Goal: Navigation & Orientation: Find specific page/section

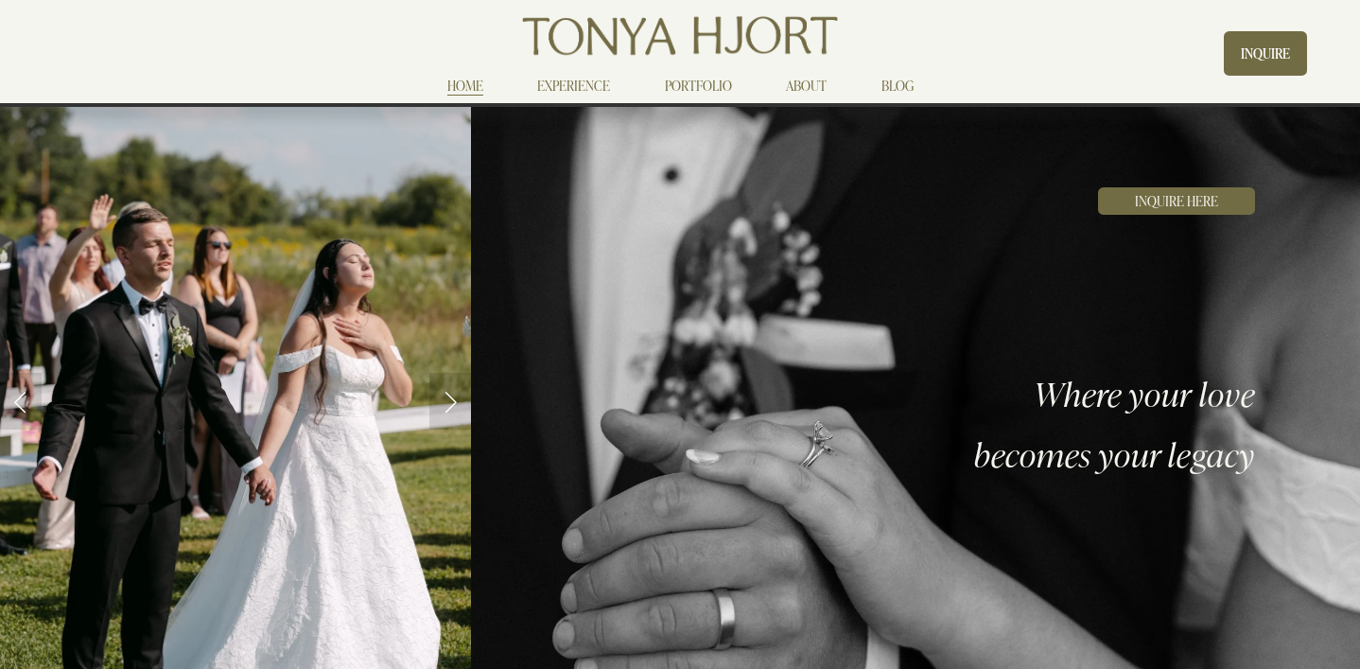
click at [431, 274] on img at bounding box center [235, 401] width 471 height 707
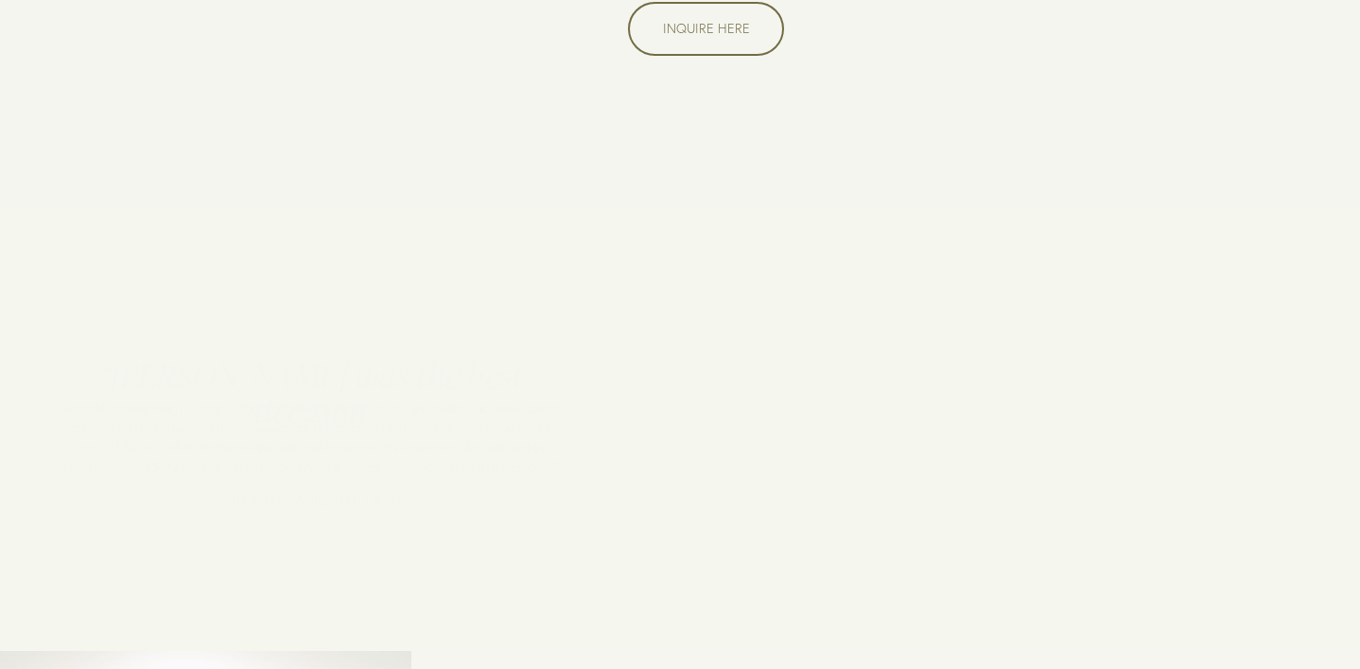
scroll to position [1298, 0]
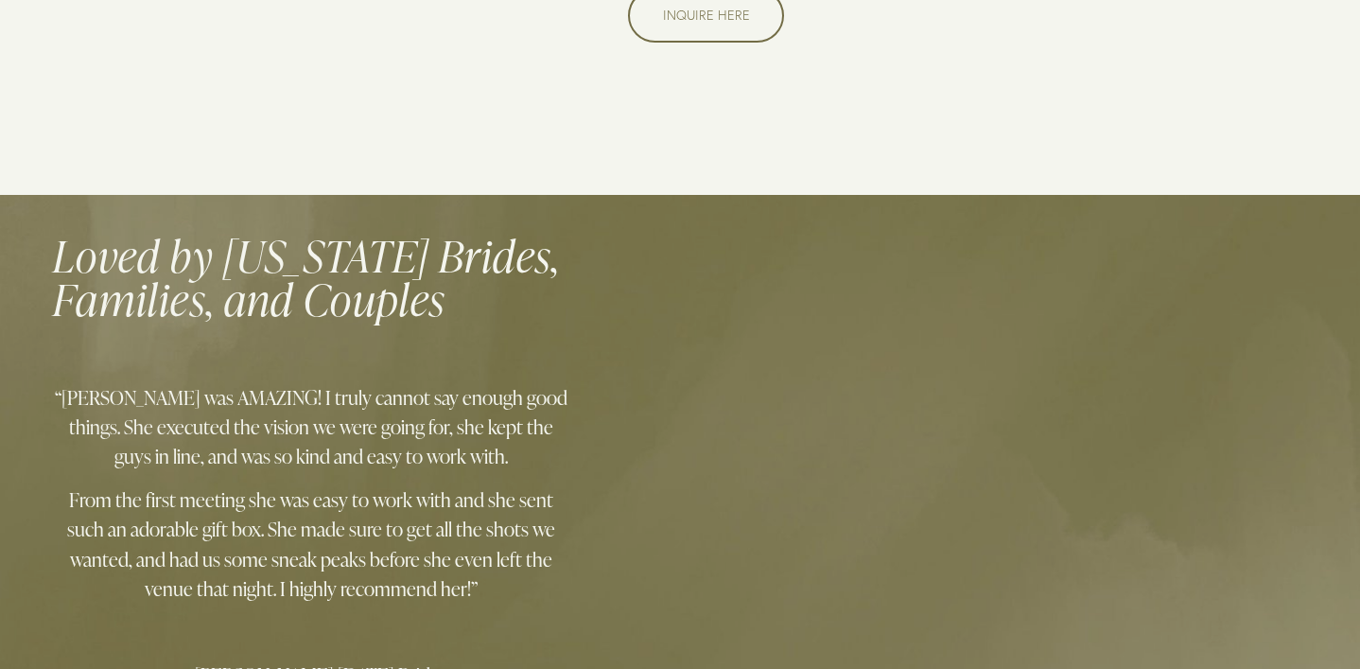
scroll to position [1460, 0]
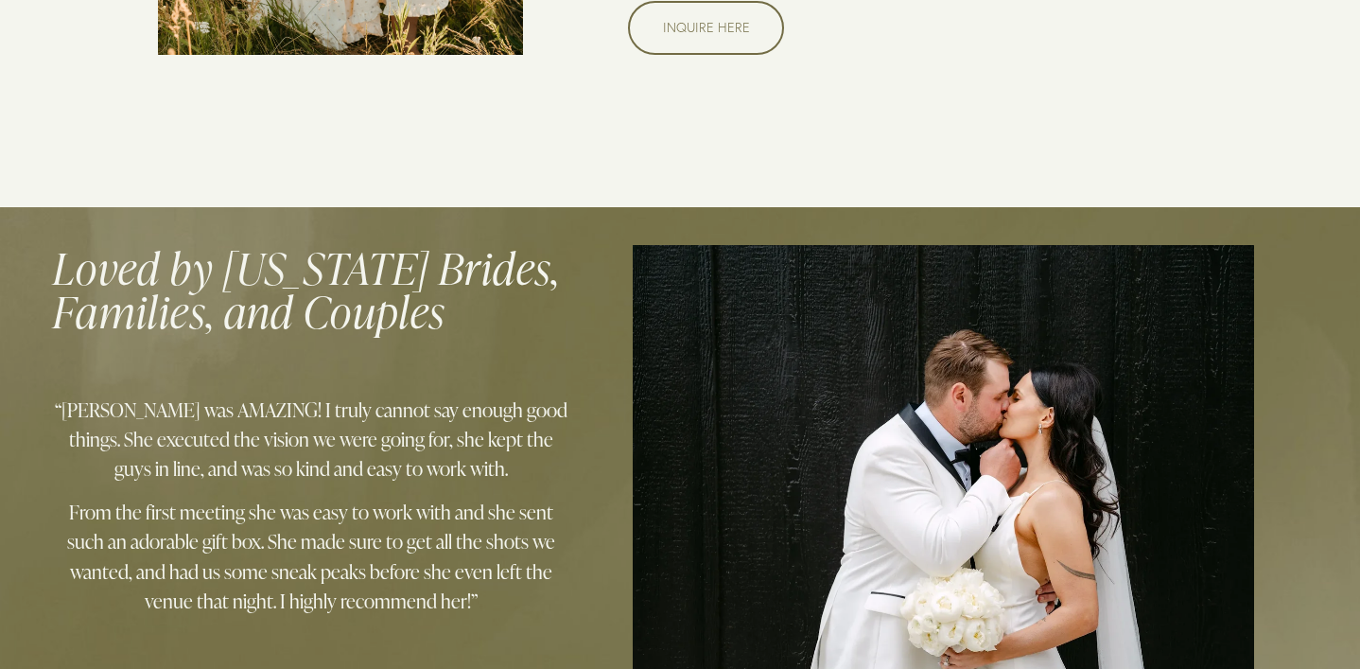
click at [728, 312] on div at bounding box center [944, 483] width 622 height 476
click at [686, 406] on div at bounding box center [944, 483] width 622 height 476
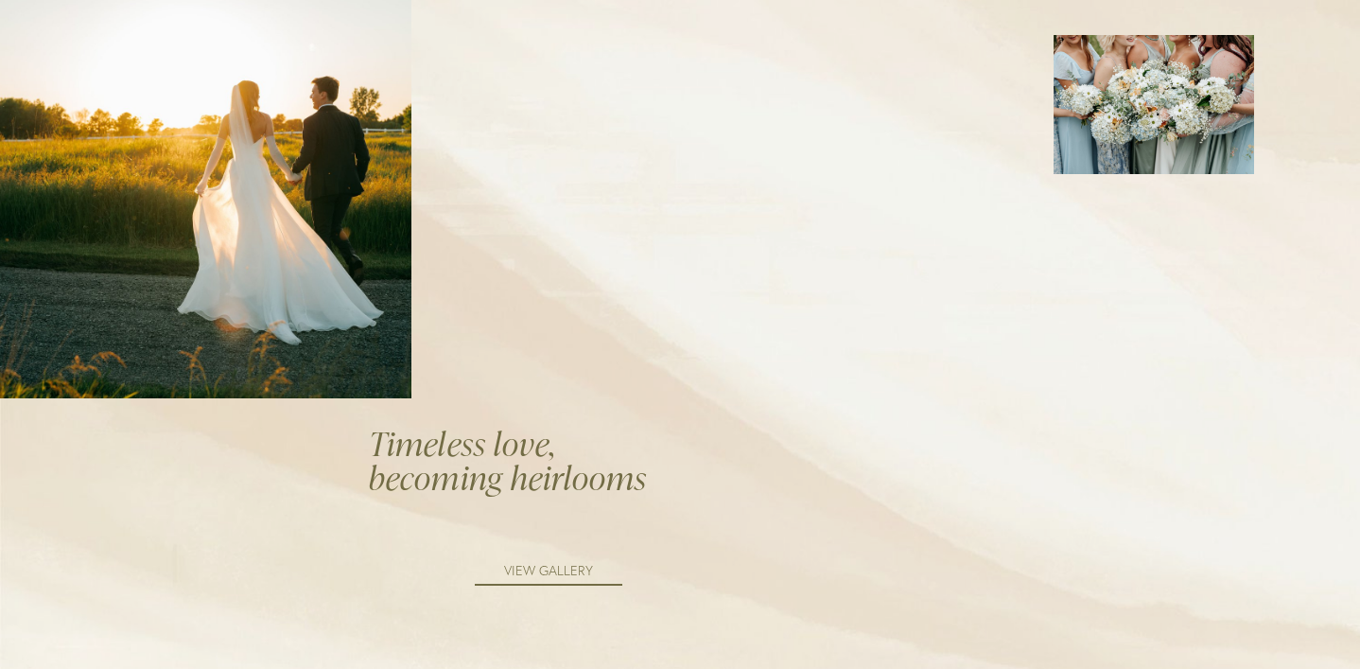
scroll to position [2323, 0]
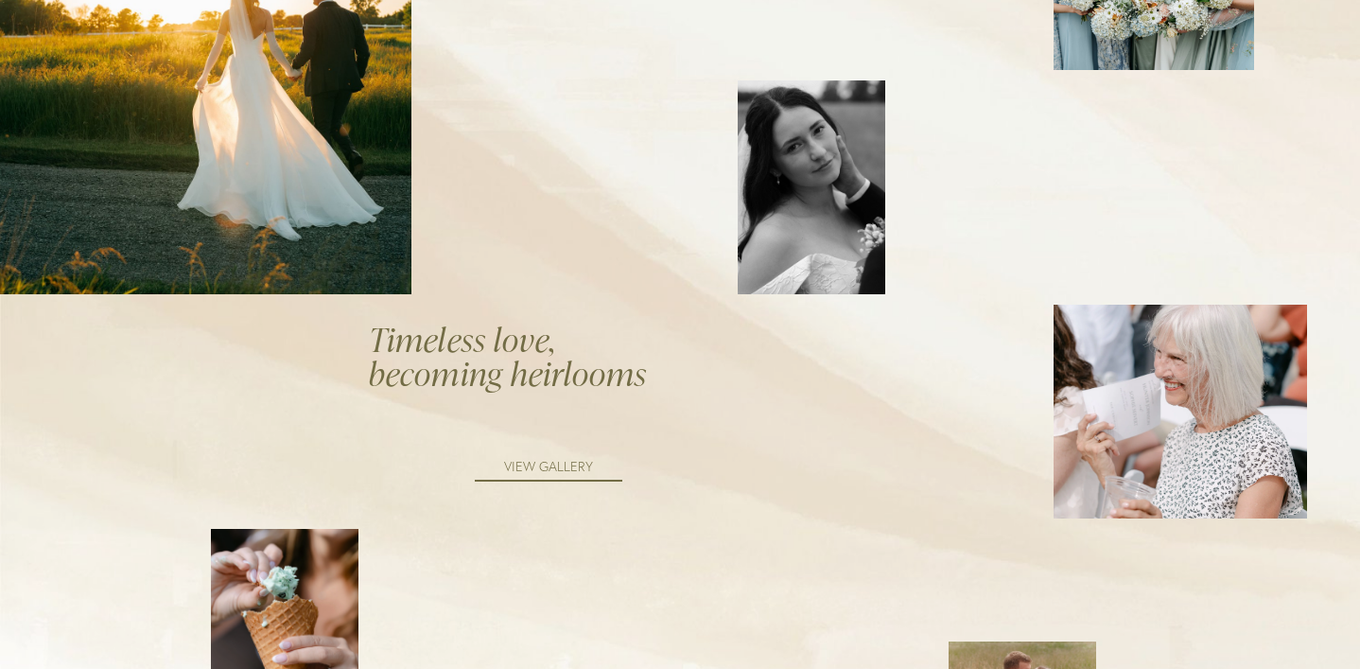
click at [468, 317] on em "Timeless love, becoming heirlooms" at bounding box center [508, 356] width 278 height 78
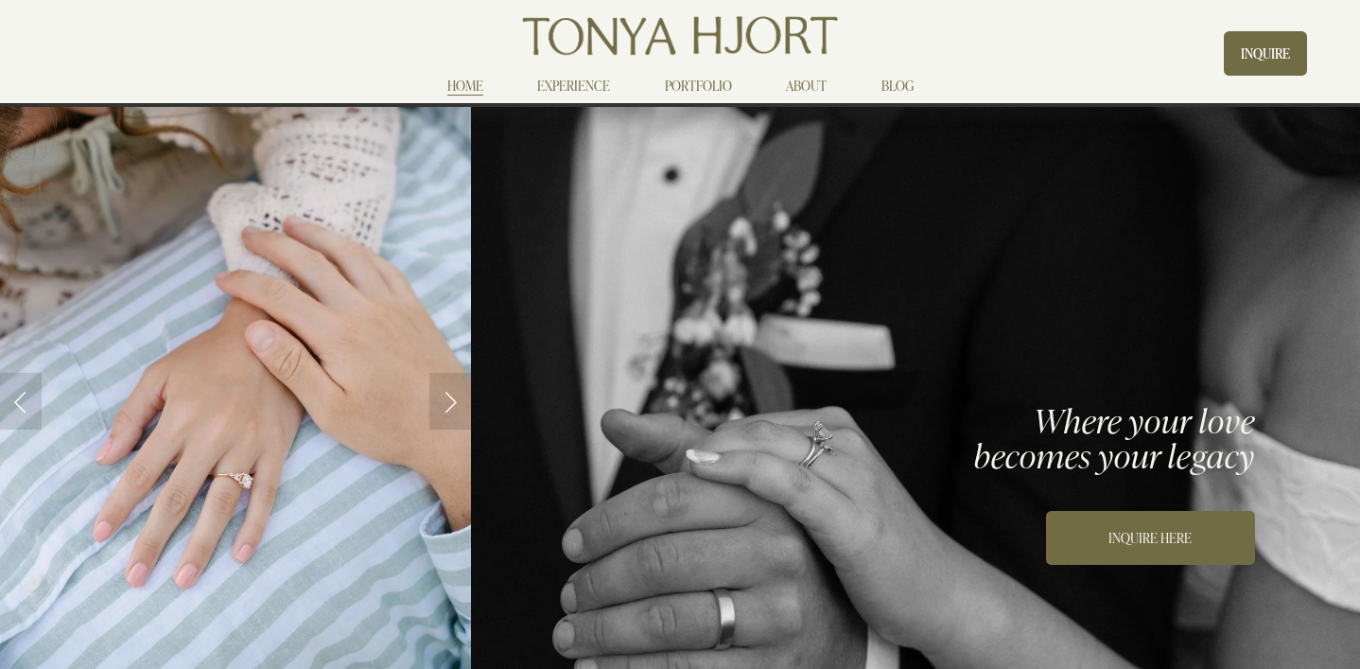
click at [572, 87] on link "EXPERIENCE" at bounding box center [573, 86] width 73 height 23
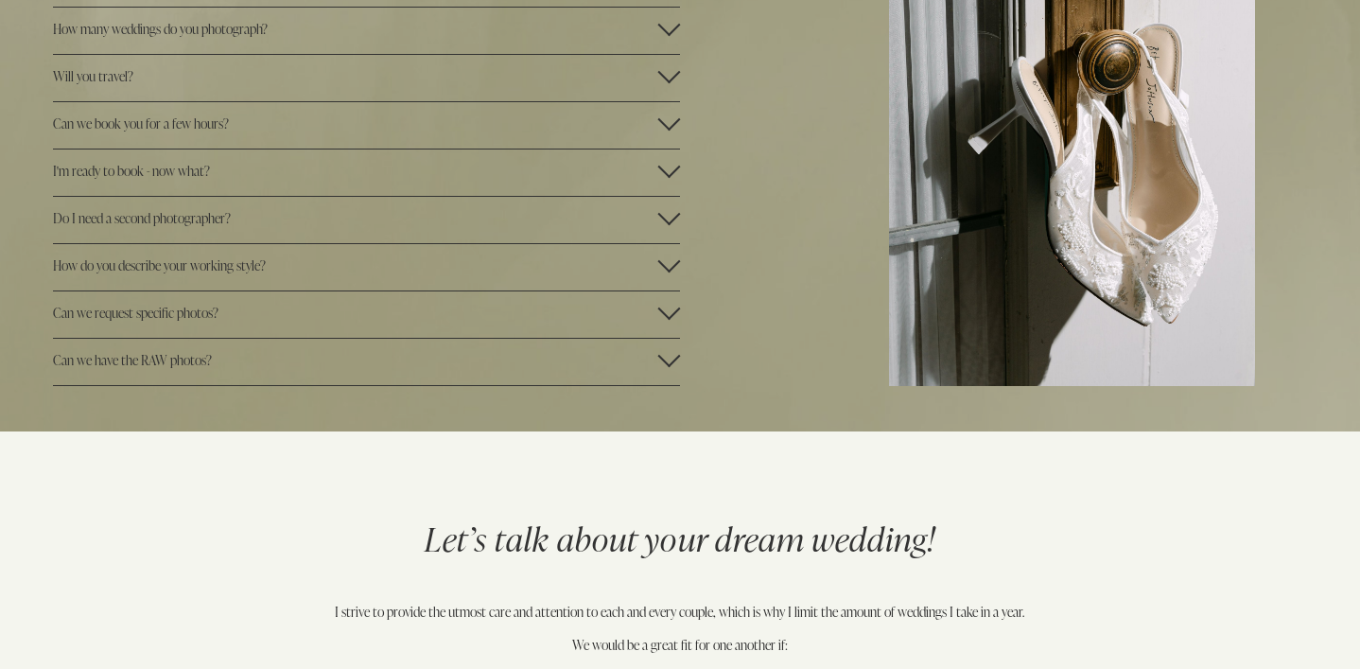
scroll to position [3171, 0]
